Goal: Navigation & Orientation: Go to known website

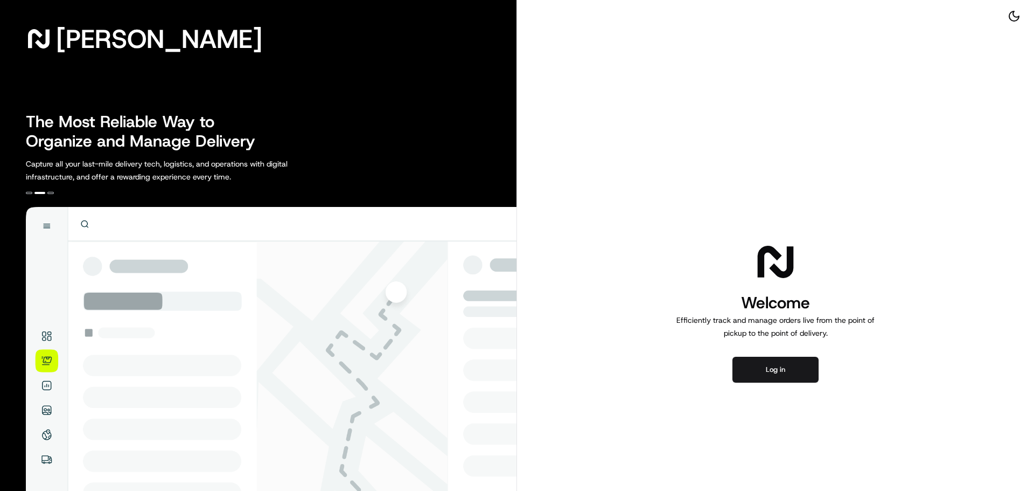
click at [84, 266] on img at bounding box center [271, 410] width 491 height 407
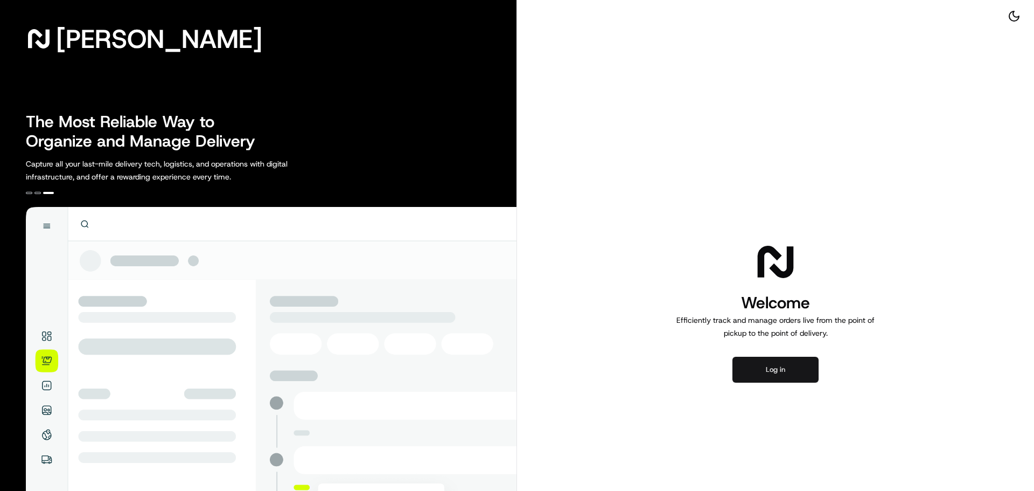
click at [786, 364] on button "Log in" at bounding box center [776, 370] width 86 height 26
